Goal: Use online tool/utility: Utilize a website feature to perform a specific function

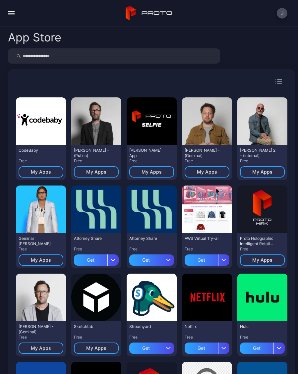
click at [17, 17] on button "button" at bounding box center [11, 13] width 13 height 13
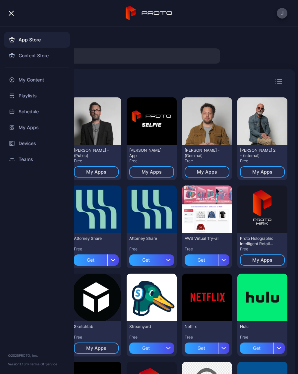
click at [44, 81] on div "My Content" at bounding box center [37, 80] width 66 height 16
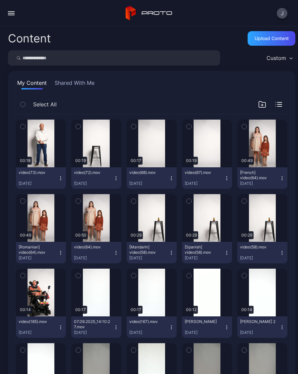
click at [65, 176] on button "video(73).mov [DATE]" at bounding box center [41, 178] width 50 height 22
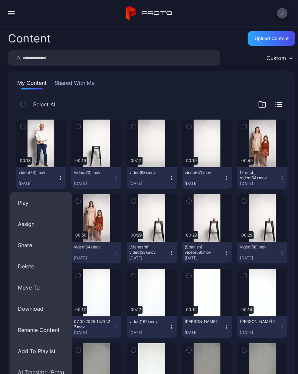
click at [37, 228] on button "Assign" at bounding box center [41, 223] width 62 height 21
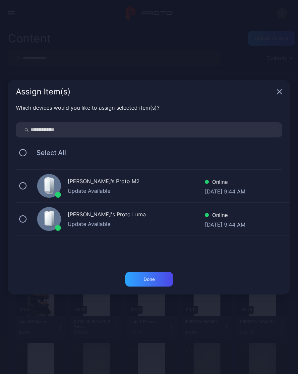
click at [26, 188] on button at bounding box center [22, 185] width 7 height 7
click at [30, 222] on div "[PERSON_NAME]'s Proto Luma Update Available Online [DATE] 9:44 AM" at bounding box center [153, 219] width 274 height 33
click at [154, 279] on div "Done" at bounding box center [148, 279] width 11 height 5
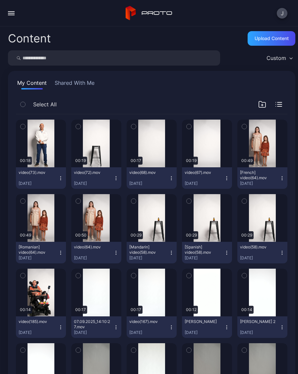
click at [60, 182] on button "video(73).mov [DATE]" at bounding box center [41, 178] width 50 height 22
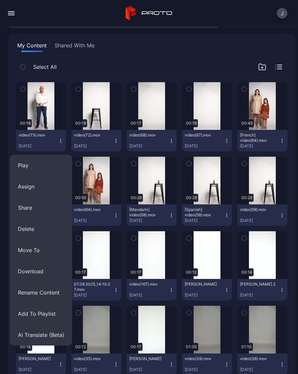
scroll to position [38, 0]
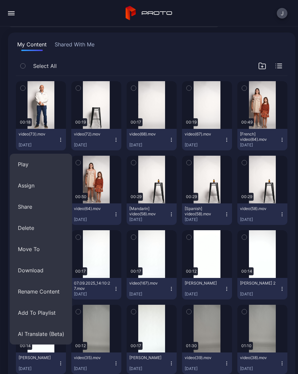
click at [42, 337] on button "AI Translate (Beta)" at bounding box center [41, 333] width 62 height 21
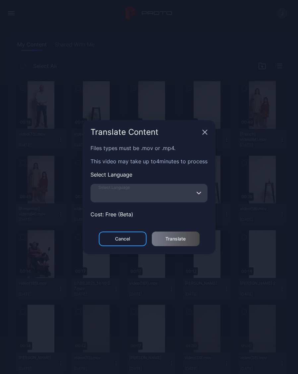
click at [123, 199] on input "Select Language" at bounding box center [148, 193] width 117 height 19
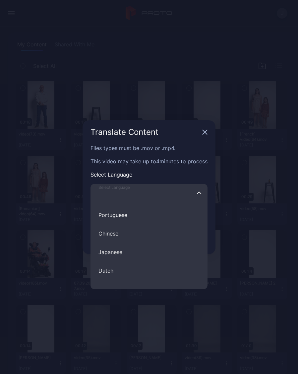
scroll to position [127, 0]
click at [123, 255] on button "Japanese" at bounding box center [148, 251] width 117 height 19
type input "********"
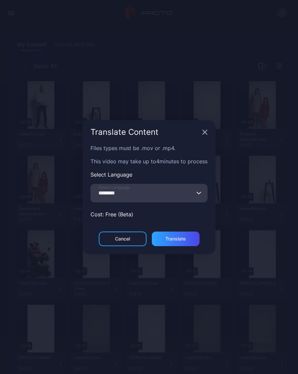
click at [182, 241] on div "Translate" at bounding box center [175, 238] width 20 height 5
